Goal: Information Seeking & Learning: Check status

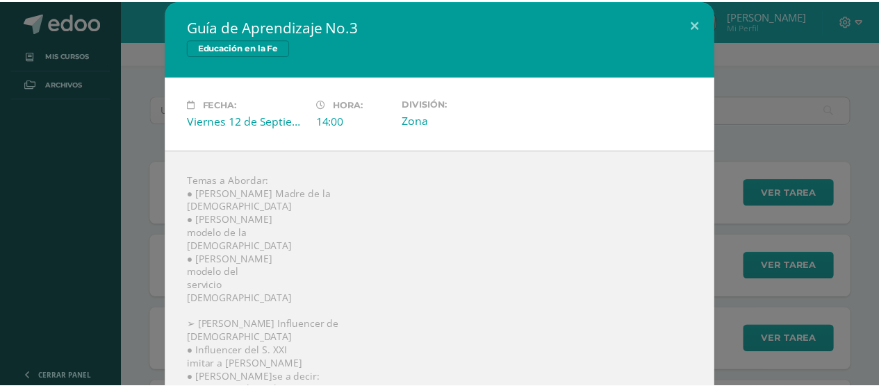
scroll to position [93, 0]
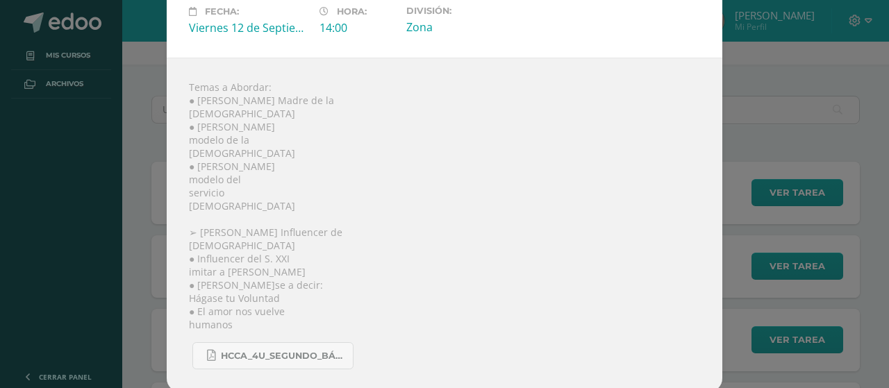
click at [860, 172] on div "Guía de Aprendizaje No.3 Educación en la Fe Fecha: Viernes 12 de Septiembre Hor…" at bounding box center [445, 150] width 878 height 486
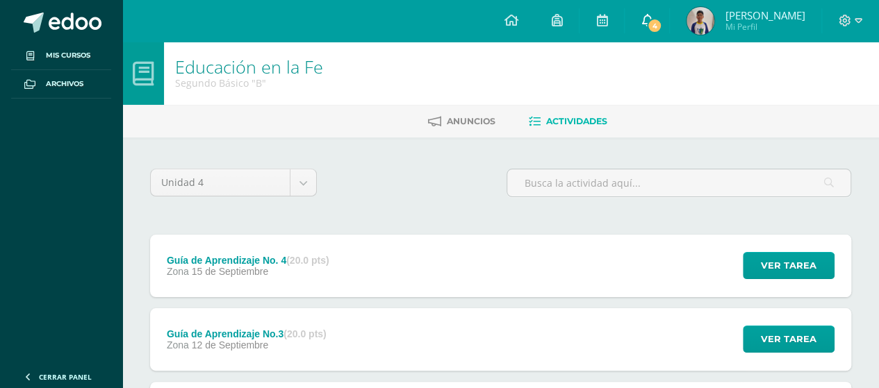
click at [669, 13] on link "4" at bounding box center [647, 21] width 44 height 42
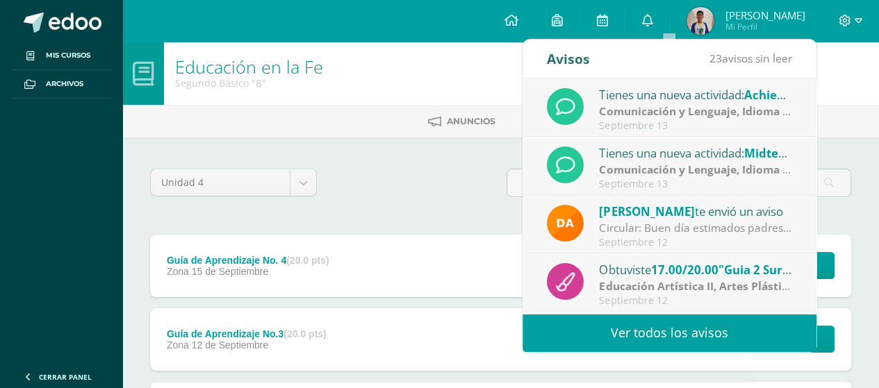
click at [742, 110] on strong "Comunicación y Lenguaje, Idioma Extranjero Inglés" at bounding box center [736, 111] width 274 height 15
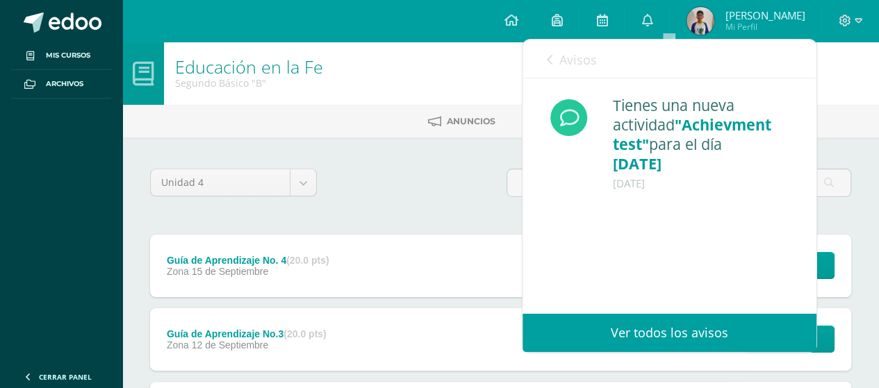
click at [573, 67] on span "Avisos" at bounding box center [578, 59] width 38 height 17
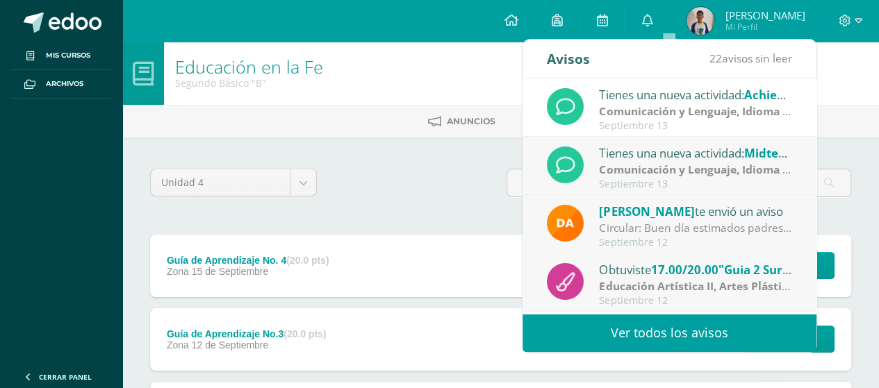
click at [628, 157] on div "Tienes una nueva actividad: Midterm test" at bounding box center [695, 153] width 193 height 18
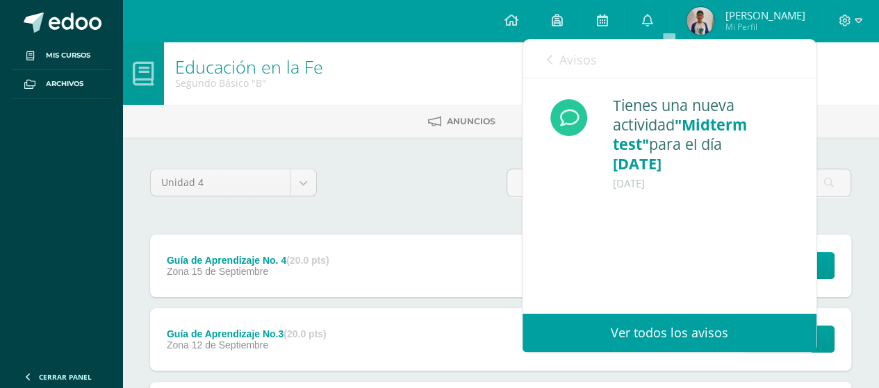
click at [593, 56] on span "Avisos" at bounding box center [578, 59] width 38 height 17
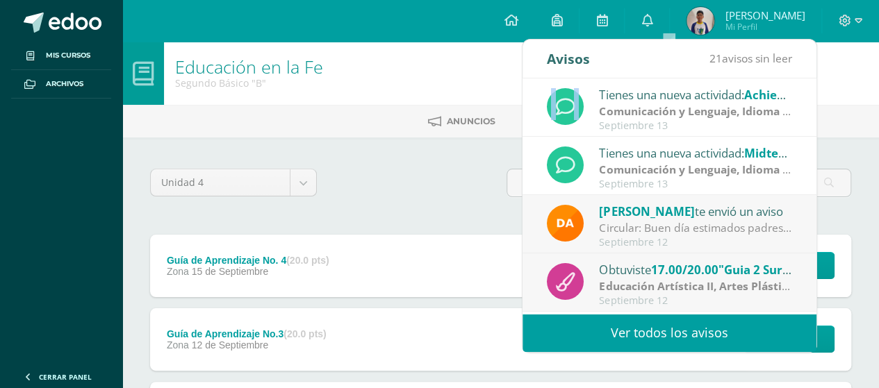
click at [593, 56] on span "Avisos" at bounding box center [578, 59] width 38 height 17
click at [650, 224] on div "Circular: Buen día estimados padres de familia, por este medio les envío un cor…" at bounding box center [695, 228] width 193 height 16
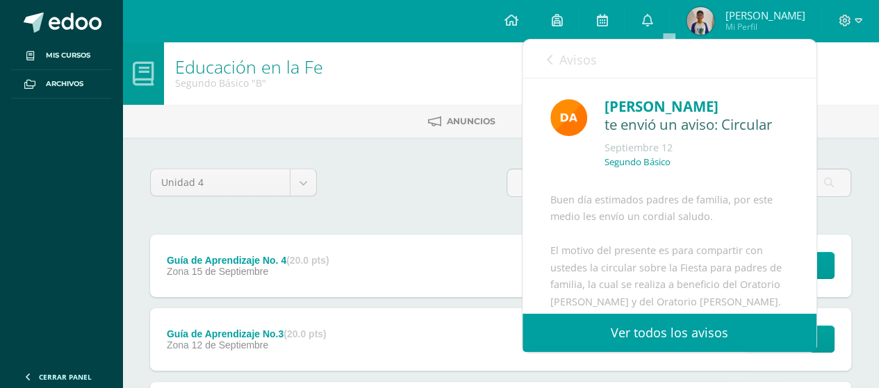
click at [650, 224] on div "Buen día estimados padres de familia, por este medio les envío un cordial salud…" at bounding box center [669, 367] width 238 height 350
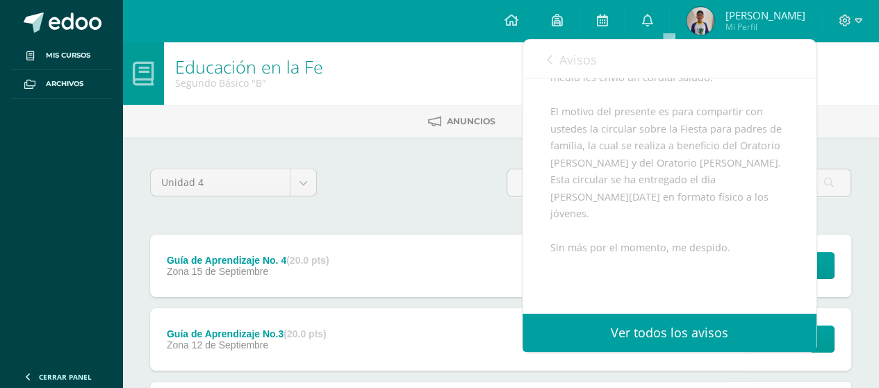
scroll to position [128, 0]
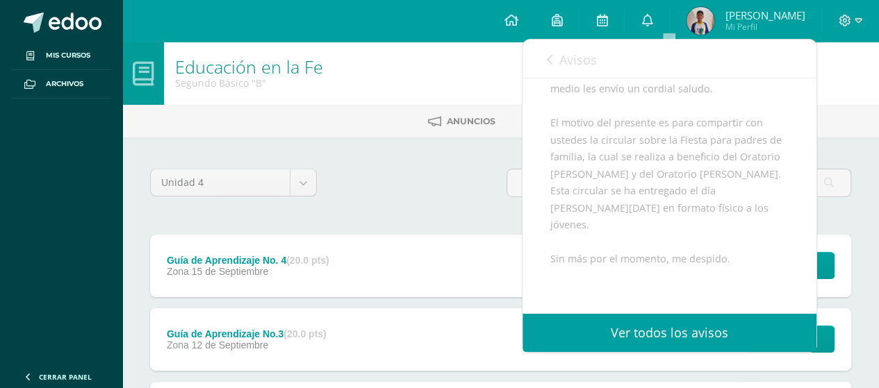
click at [572, 54] on span "Avisos" at bounding box center [578, 59] width 38 height 17
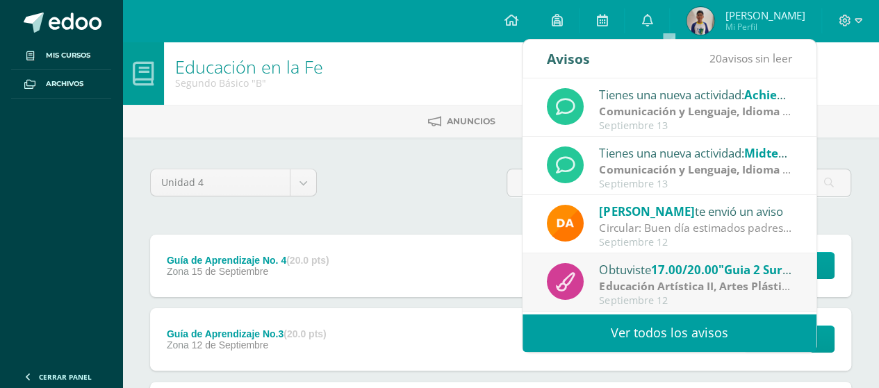
click at [655, 265] on span "17.00/20.00" at bounding box center [683, 270] width 67 height 16
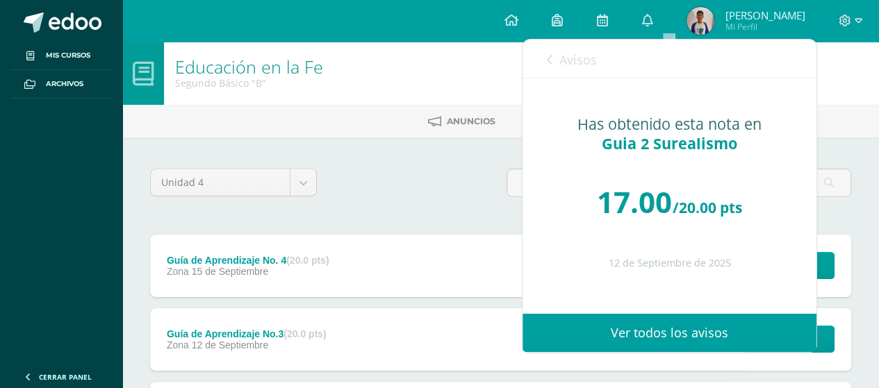
click at [655, 265] on div "12 de Septiembre de 2025" at bounding box center [669, 264] width 238 height 12
click at [571, 60] on span "Avisos" at bounding box center [578, 59] width 38 height 17
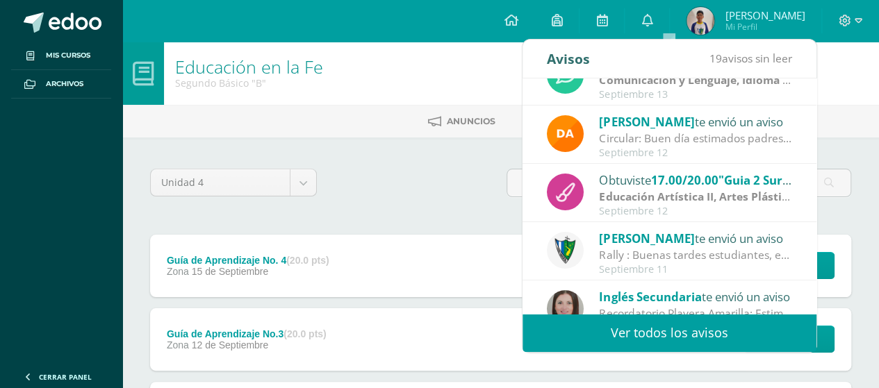
scroll to position [56, 0]
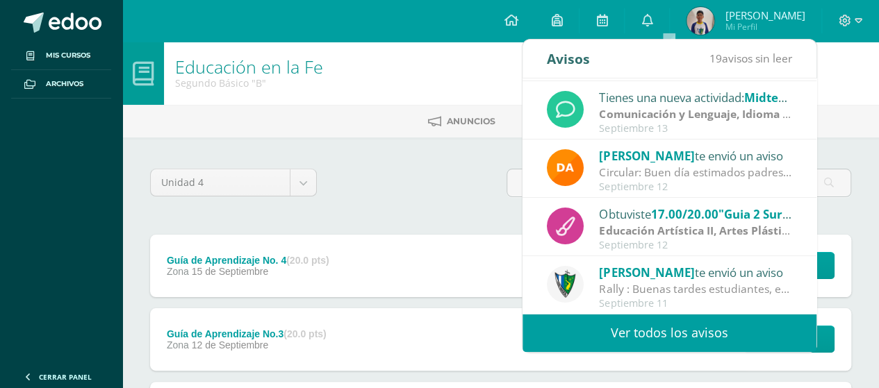
click at [823, 79] on div "Educación en la Fe Segundo Básico "B"" at bounding box center [500, 73] width 757 height 63
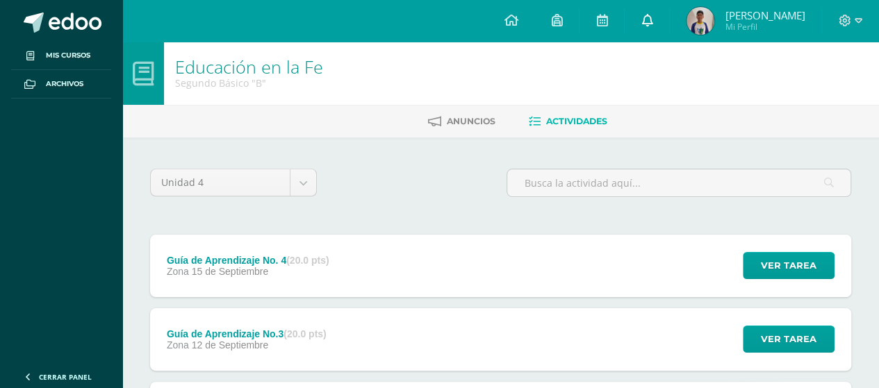
click at [669, 28] on link "0" at bounding box center [647, 21] width 44 height 42
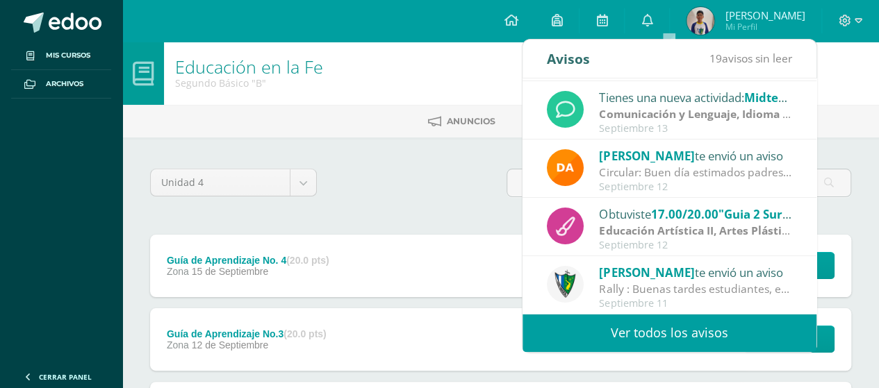
click at [693, 340] on link "Ver todos los avisos" at bounding box center [670, 333] width 294 height 38
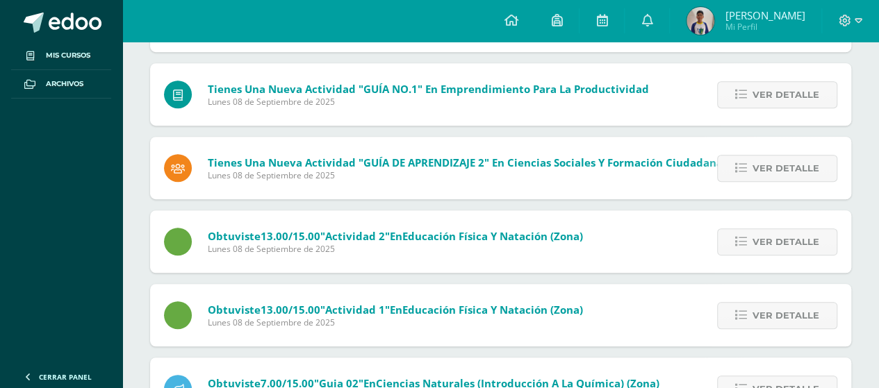
scroll to position [363, 0]
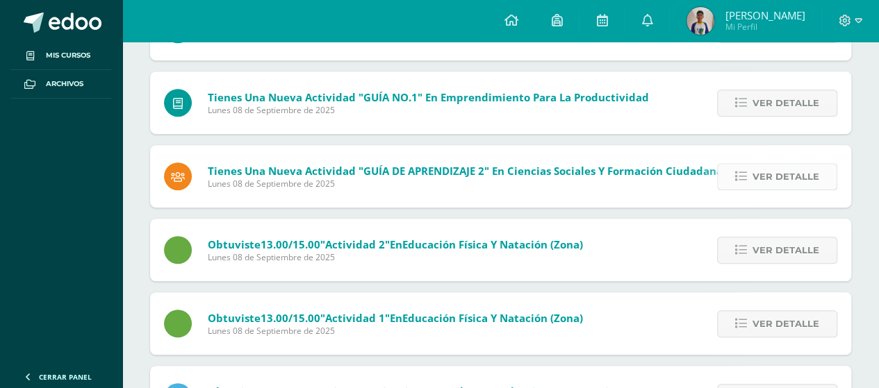
click at [742, 174] on icon at bounding box center [741, 177] width 12 height 12
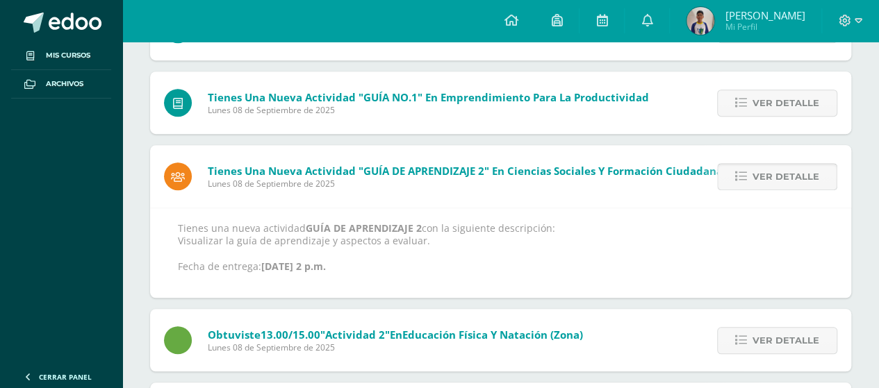
click at [753, 174] on link "Ver detalle" at bounding box center [777, 176] width 120 height 27
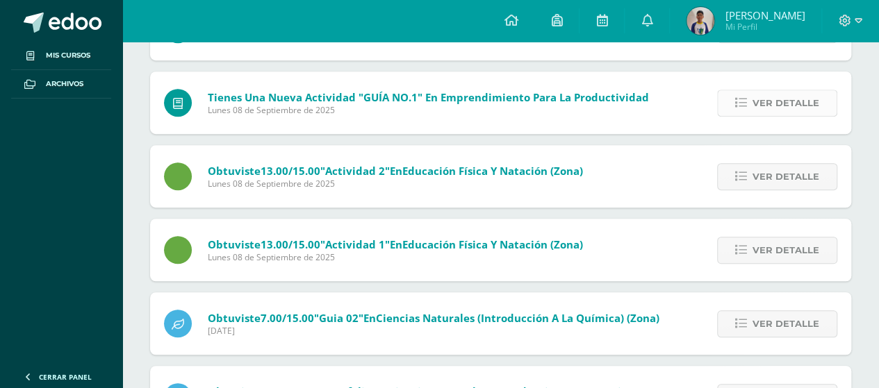
click at [762, 107] on span "Ver detalle" at bounding box center [786, 103] width 67 height 26
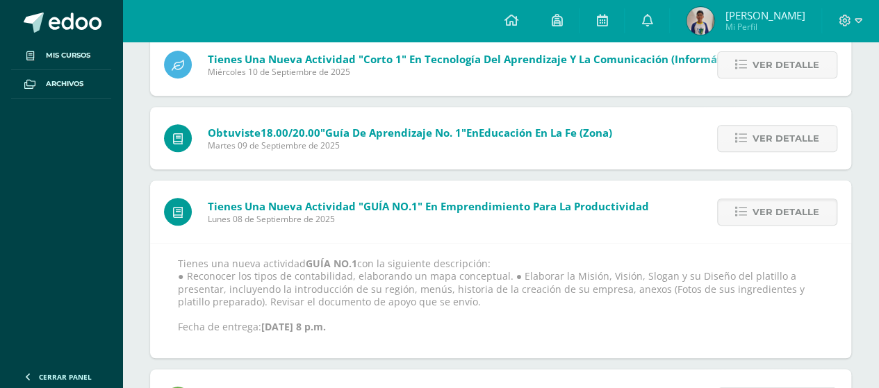
scroll to position [202, 0]
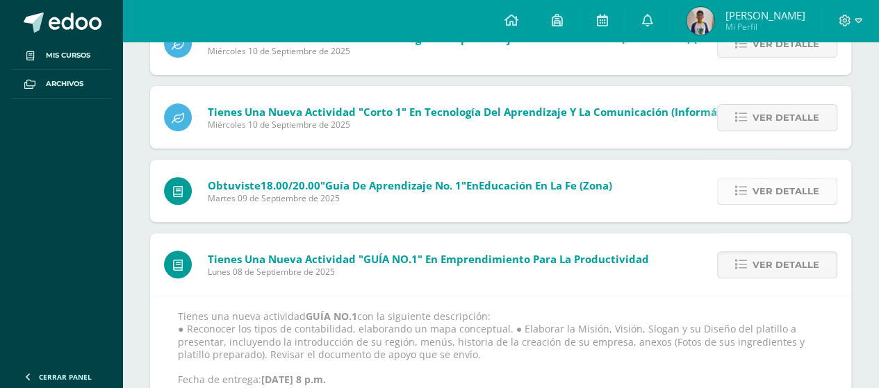
click at [803, 195] on span "Ver detalle" at bounding box center [786, 192] width 67 height 26
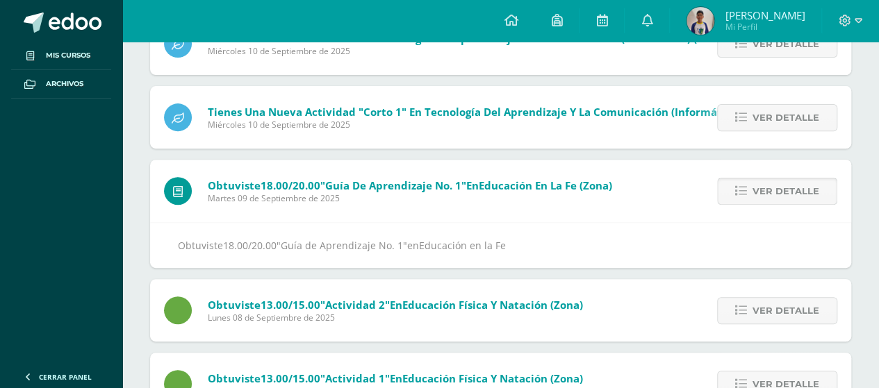
click at [803, 195] on span "Ver detalle" at bounding box center [786, 192] width 67 height 26
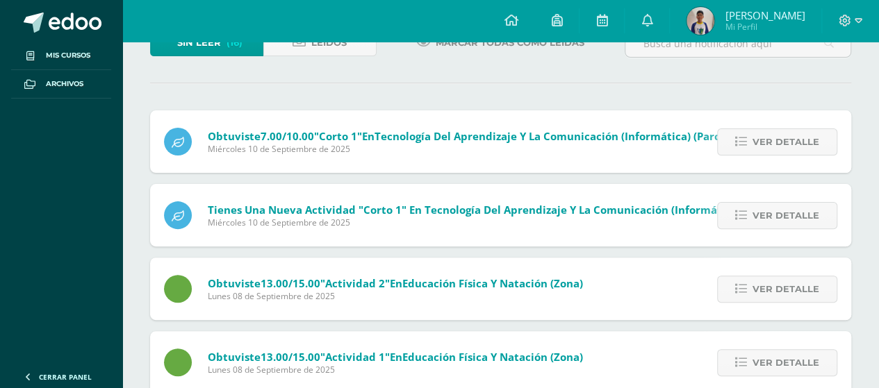
scroll to position [100, 0]
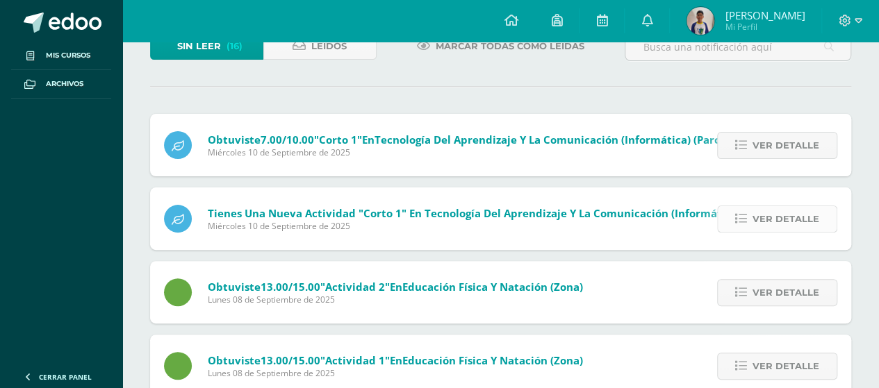
click at [820, 222] on link "Ver detalle" at bounding box center [777, 219] width 120 height 27
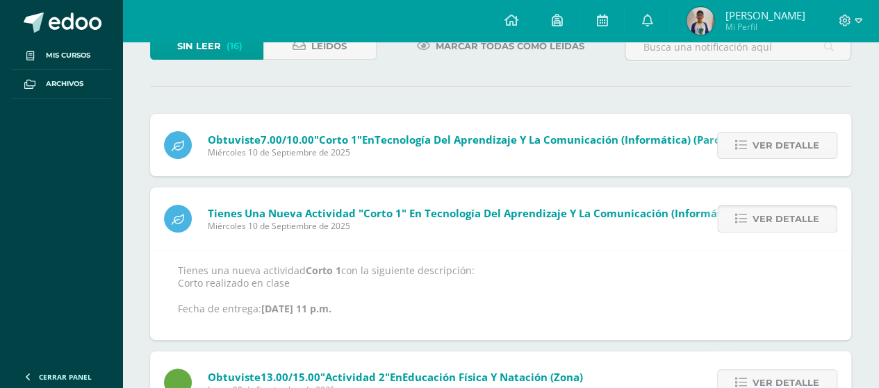
click at [820, 222] on link "Ver detalle" at bounding box center [777, 219] width 120 height 27
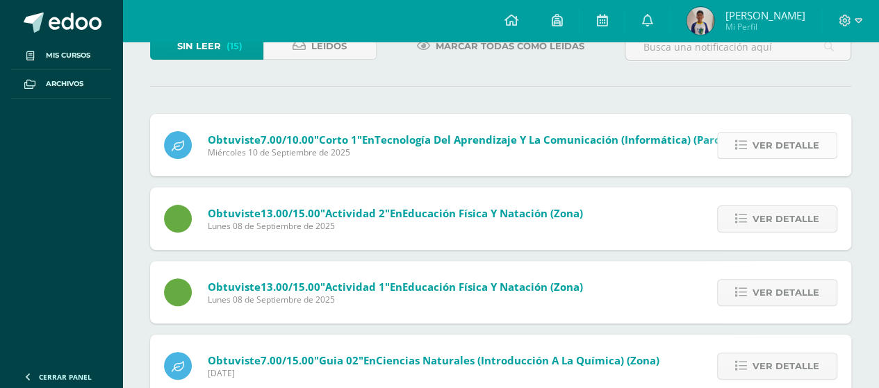
click at [797, 148] on span "Ver detalle" at bounding box center [786, 146] width 67 height 26
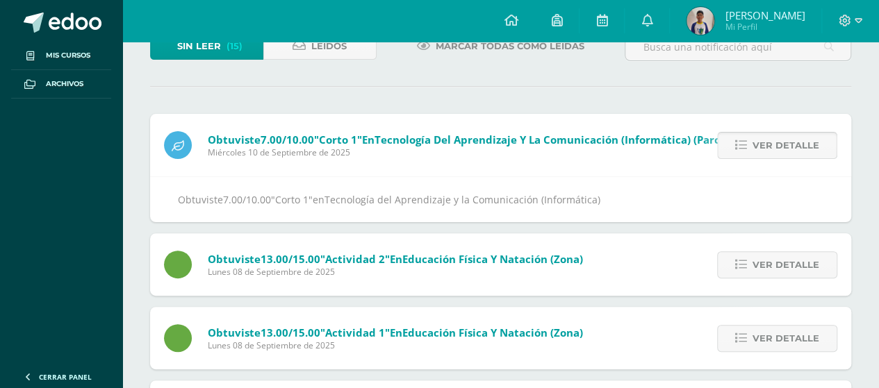
click at [797, 148] on span "Ver detalle" at bounding box center [786, 146] width 67 height 26
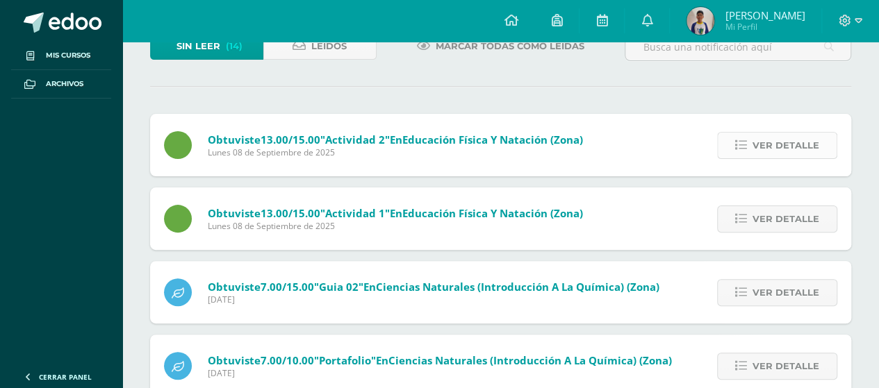
click at [788, 135] on span "Ver detalle" at bounding box center [786, 146] width 67 height 26
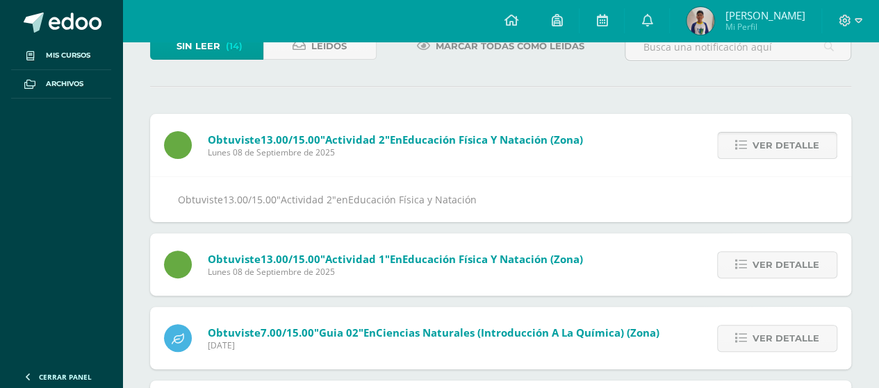
click at [788, 136] on span "Ver detalle" at bounding box center [786, 146] width 67 height 26
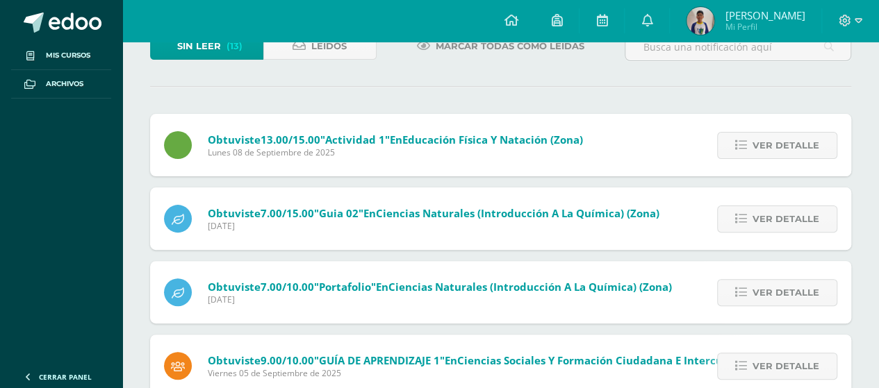
click at [788, 136] on span "Ver detalle" at bounding box center [786, 146] width 67 height 26
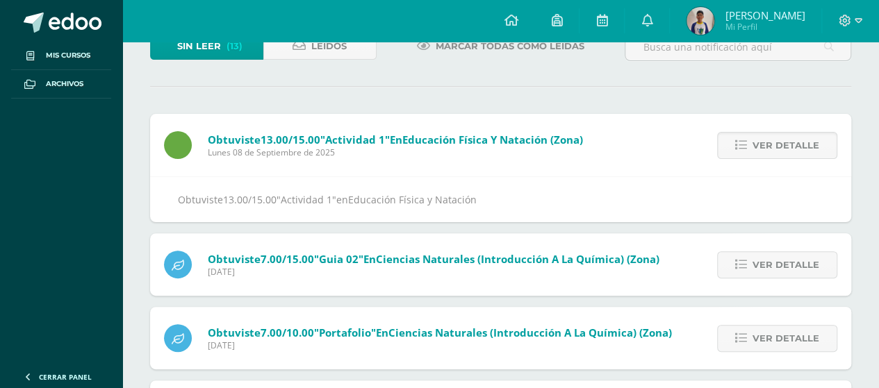
click at [788, 136] on span "Ver detalle" at bounding box center [786, 146] width 67 height 26
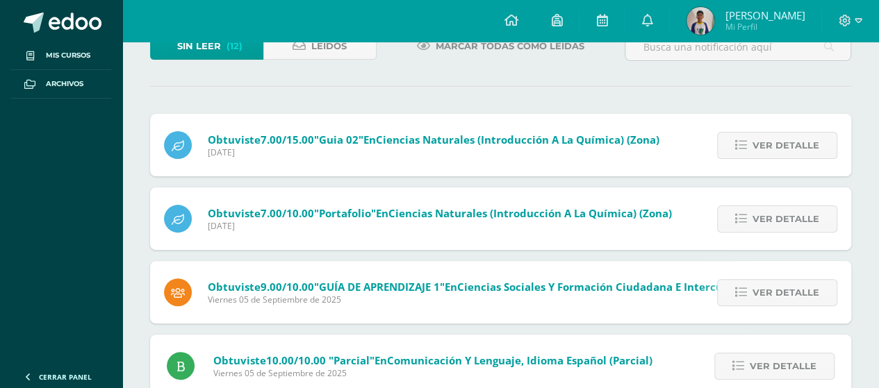
click at [788, 136] on span "Ver detalle" at bounding box center [786, 146] width 67 height 26
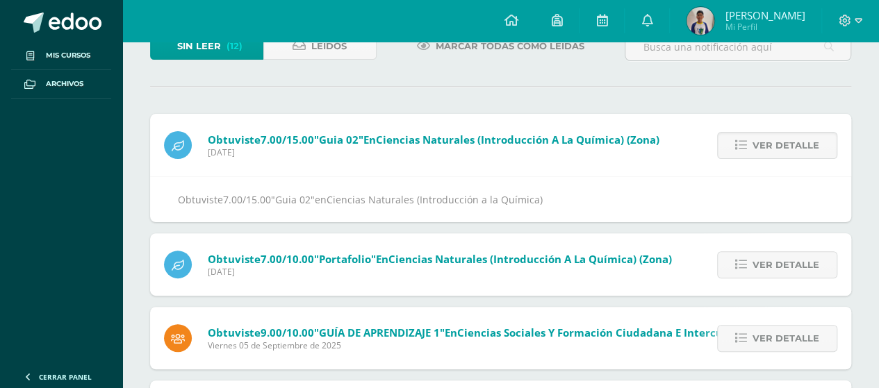
click at [788, 136] on span "Ver detalle" at bounding box center [786, 146] width 67 height 26
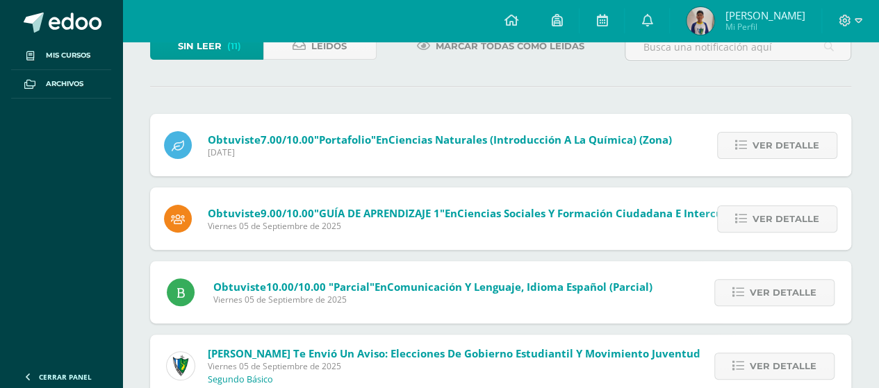
click at [788, 136] on span "Ver detalle" at bounding box center [786, 146] width 67 height 26
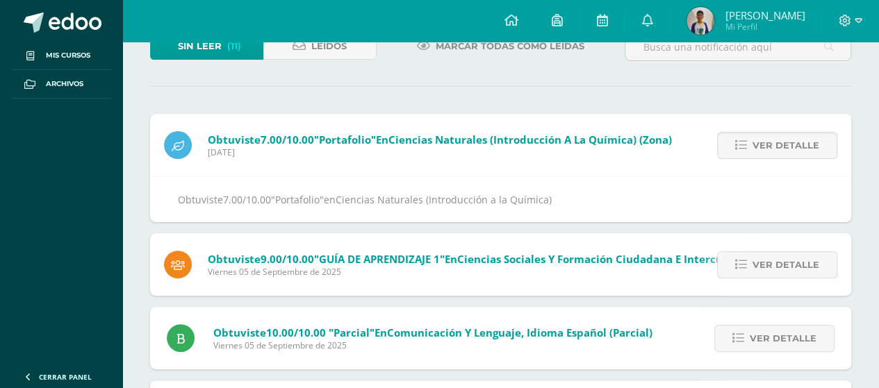
click at [788, 136] on span "Ver detalle" at bounding box center [786, 146] width 67 height 26
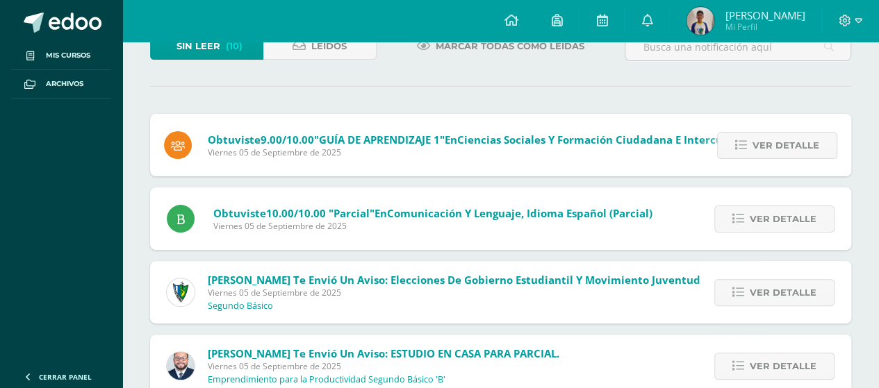
click at [788, 136] on span "Ver detalle" at bounding box center [786, 146] width 67 height 26
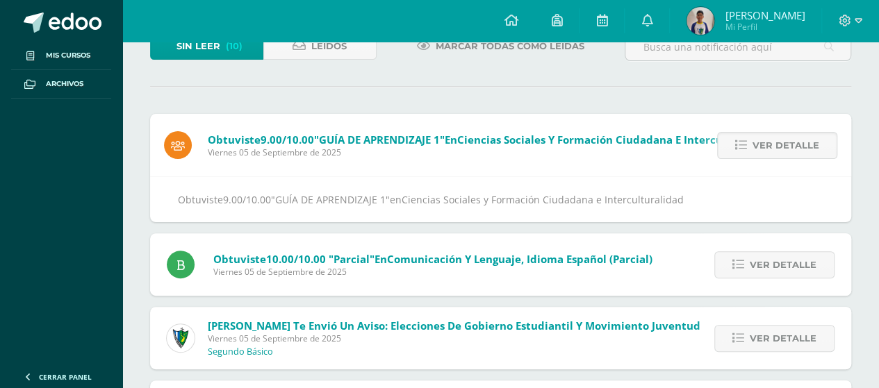
click at [788, 136] on span "Ver detalle" at bounding box center [786, 146] width 67 height 26
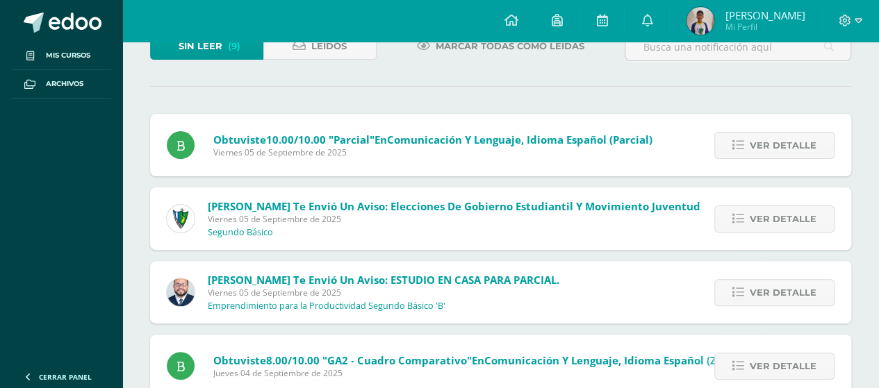
click at [788, 136] on span "Ver detalle" at bounding box center [783, 146] width 67 height 26
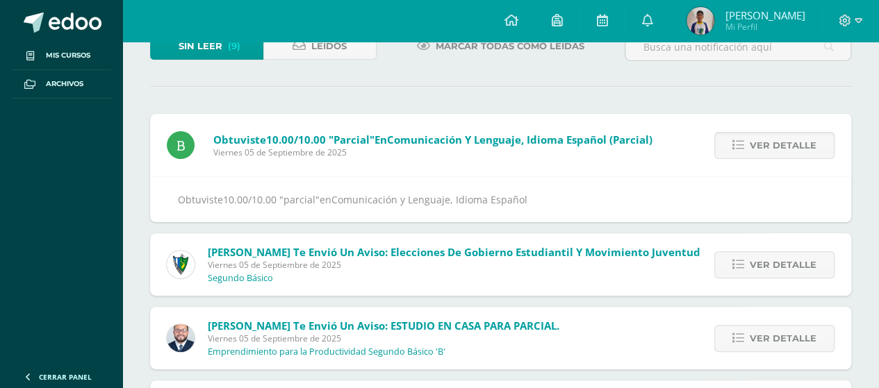
click at [788, 136] on span "Ver detalle" at bounding box center [783, 146] width 67 height 26
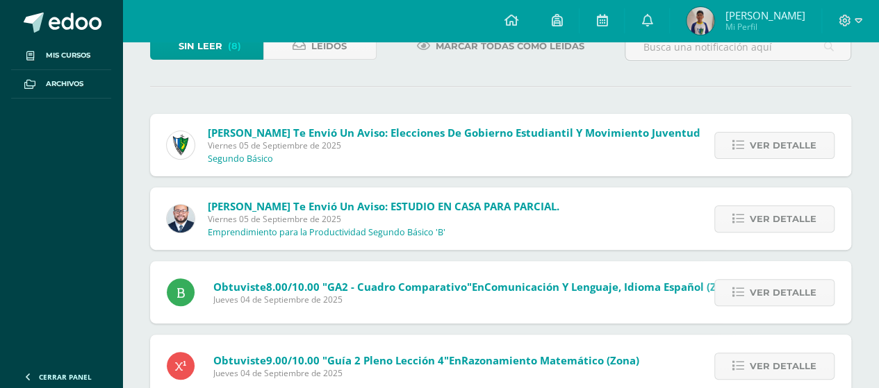
click at [788, 136] on span "Ver detalle" at bounding box center [783, 146] width 67 height 26
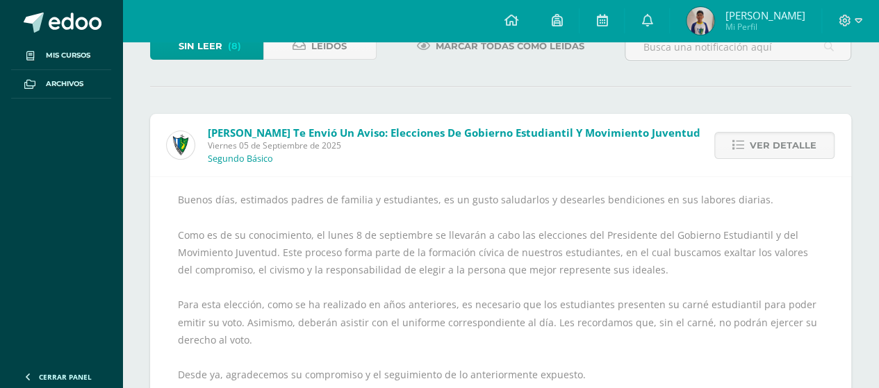
click at [788, 136] on span "Ver detalle" at bounding box center [783, 146] width 67 height 26
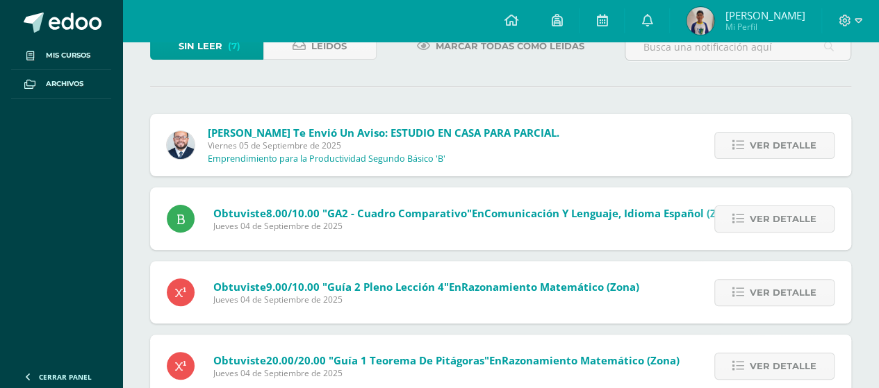
click at [788, 136] on span "Ver detalle" at bounding box center [783, 146] width 67 height 26
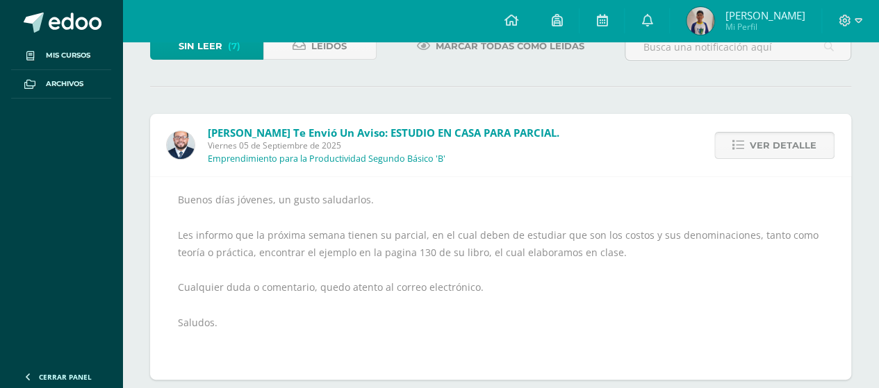
click at [790, 136] on span "Ver detalle" at bounding box center [783, 146] width 67 height 26
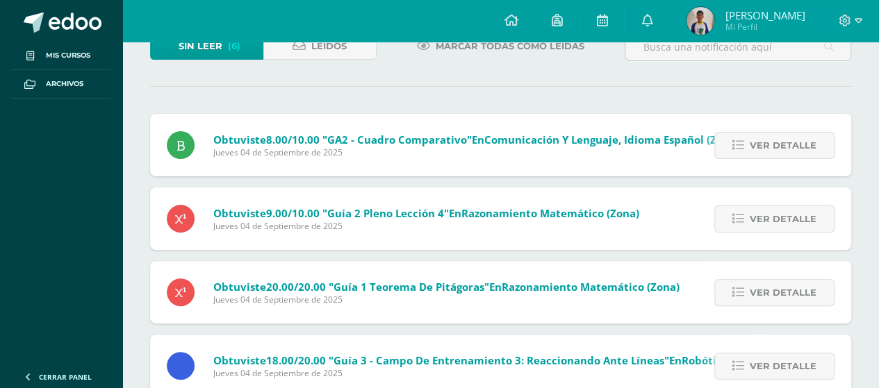
click at [790, 136] on span "Ver detalle" at bounding box center [783, 146] width 67 height 26
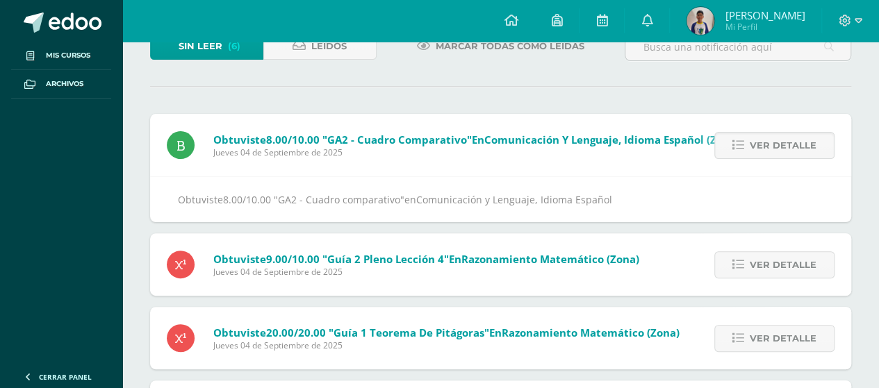
click at [790, 136] on span "Ver detalle" at bounding box center [783, 146] width 67 height 26
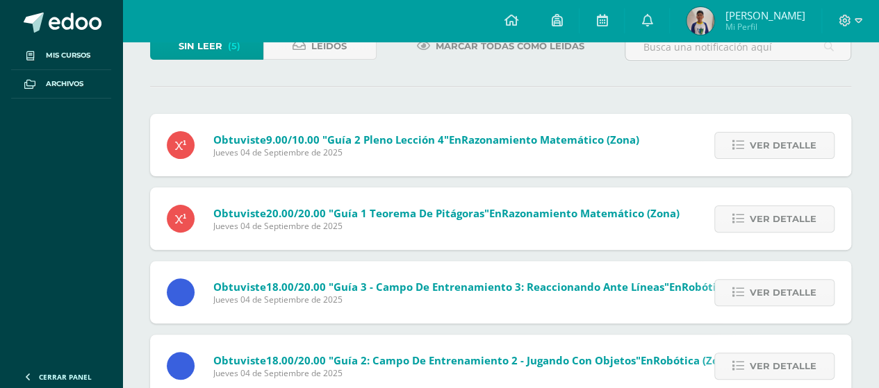
click at [790, 136] on span "Ver detalle" at bounding box center [783, 146] width 67 height 26
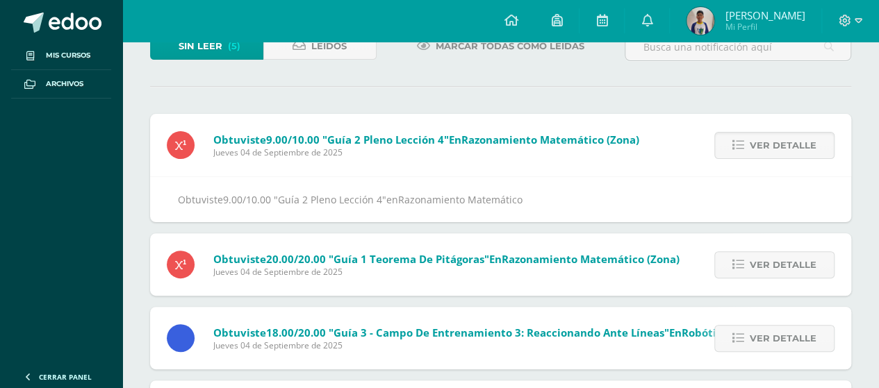
click at [790, 136] on span "Ver detalle" at bounding box center [783, 146] width 67 height 26
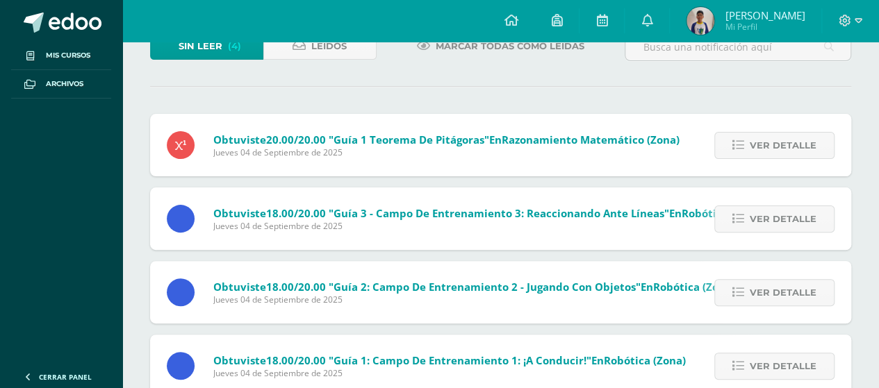
click at [790, 136] on span "Ver detalle" at bounding box center [783, 146] width 67 height 26
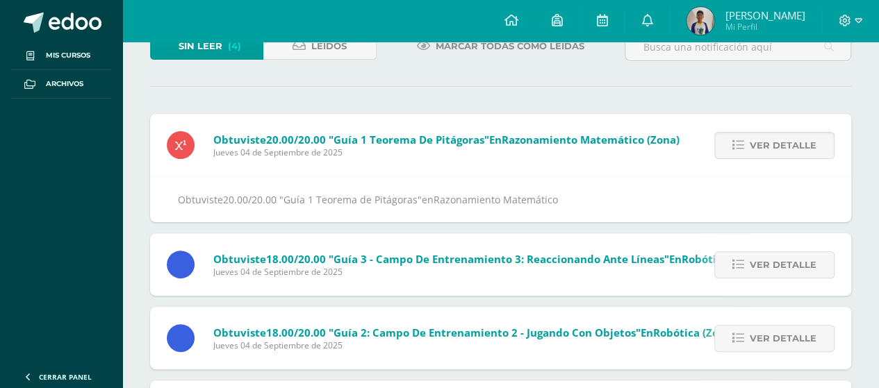
click at [790, 136] on span "Ver detalle" at bounding box center [783, 146] width 67 height 26
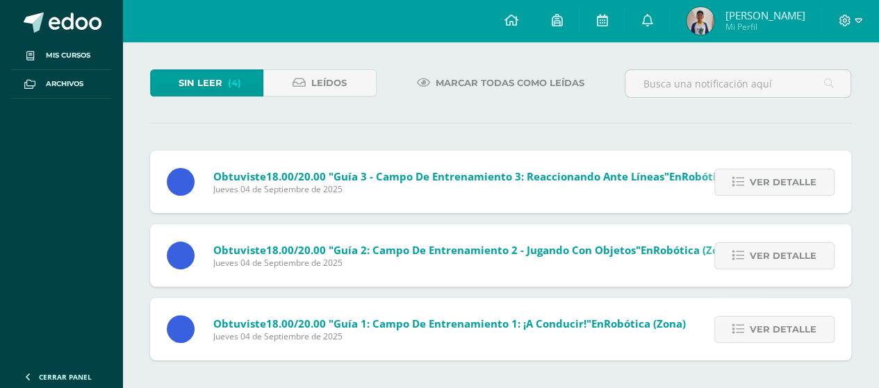
scroll to position [62, 0]
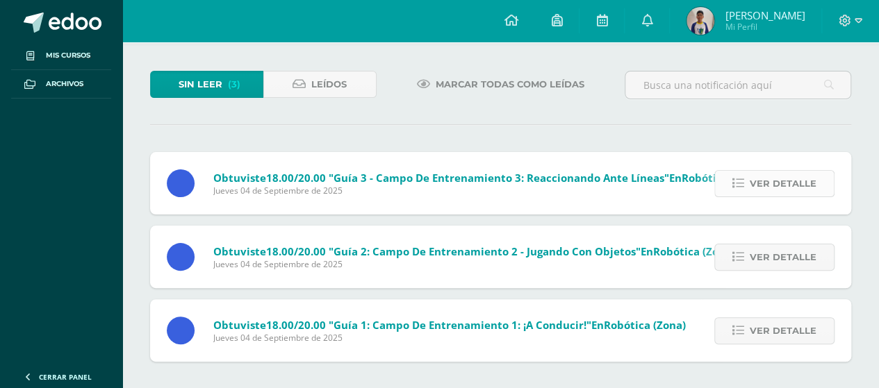
click at [796, 182] on span "Ver detalle" at bounding box center [783, 184] width 67 height 26
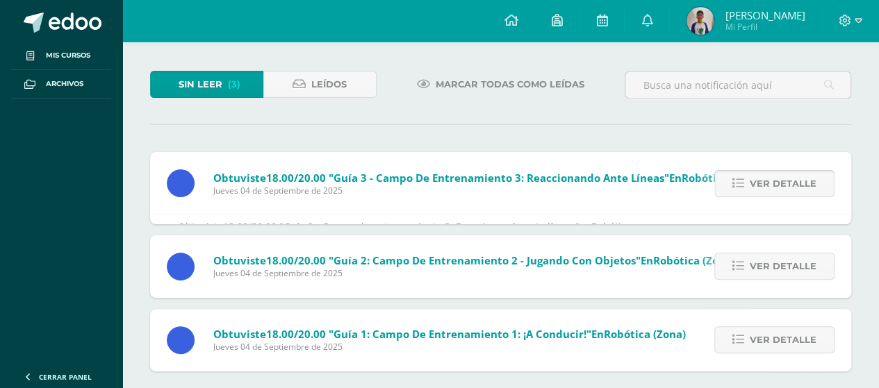
scroll to position [100, 0]
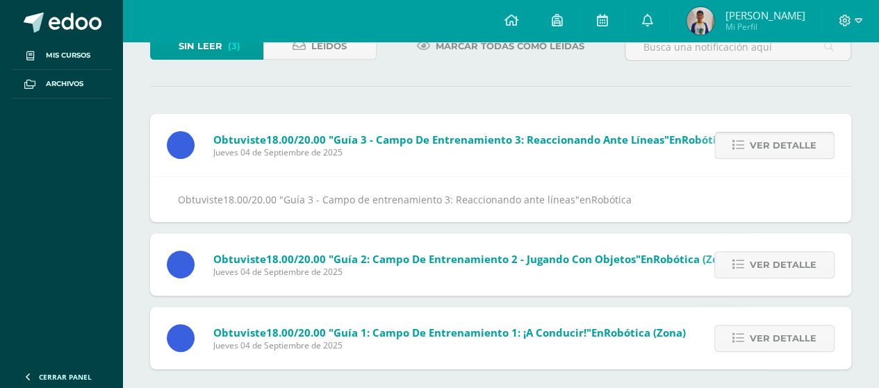
click at [796, 182] on div "Obtuviste 18.00/20.00 "Guía 3 - Campo de entrenamiento 3: Reaccionando ante lín…" at bounding box center [500, 199] width 701 height 46
click at [795, 149] on span "Ver detalle" at bounding box center [783, 146] width 67 height 26
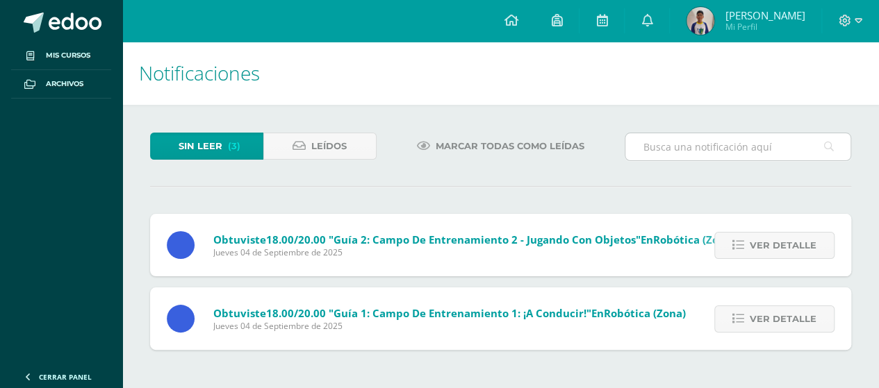
scroll to position [0, 0]
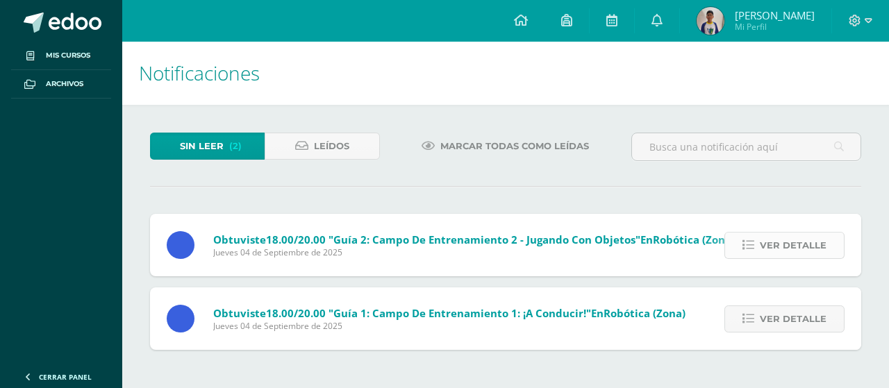
click at [814, 251] on span "Ver detalle" at bounding box center [793, 246] width 67 height 26
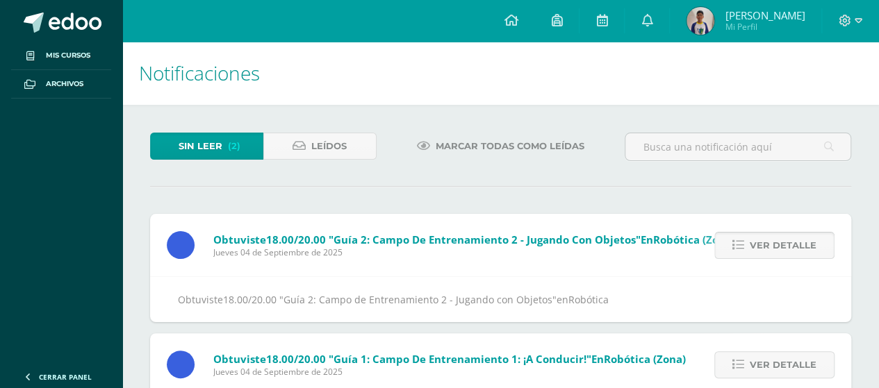
click at [814, 251] on span "Ver detalle" at bounding box center [783, 246] width 67 height 26
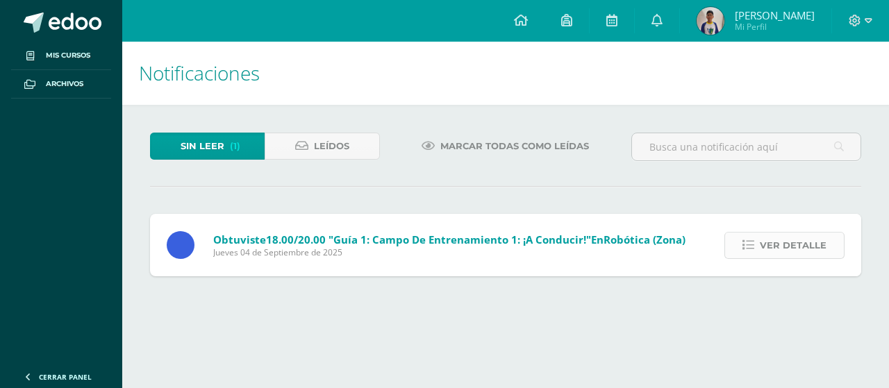
click at [806, 233] on span "Ver detalle" at bounding box center [793, 246] width 67 height 26
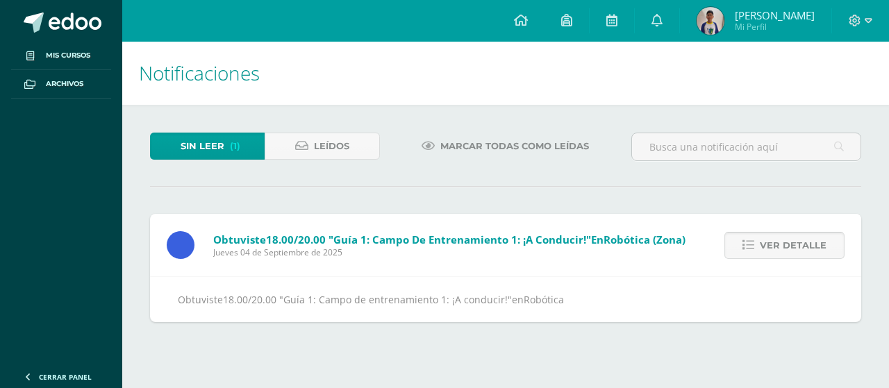
click at [810, 239] on span "Ver detalle" at bounding box center [793, 246] width 67 height 26
